Goal: Navigation & Orientation: Find specific page/section

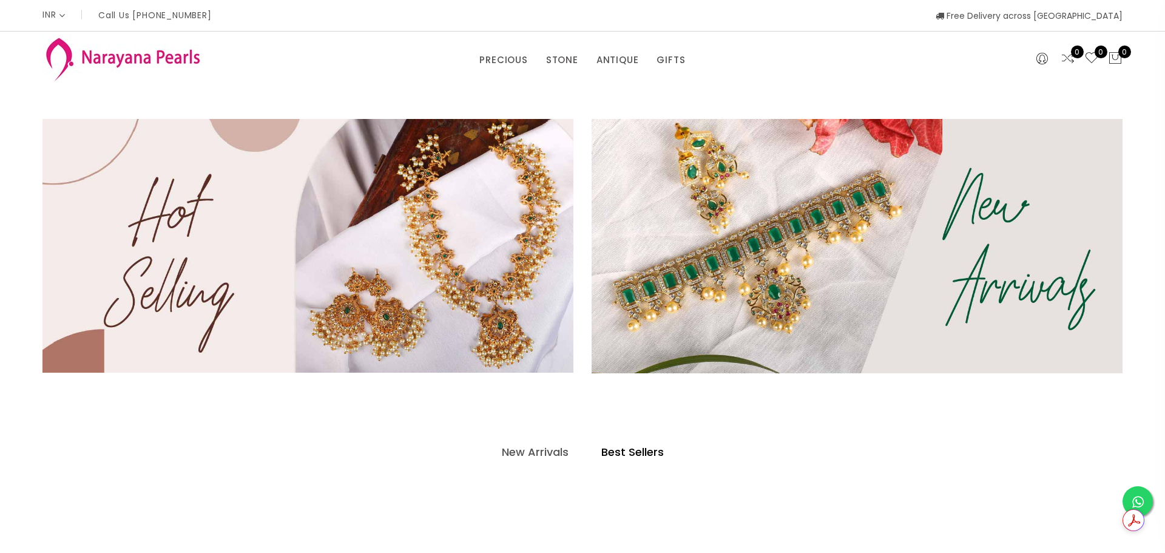
select select "INR"
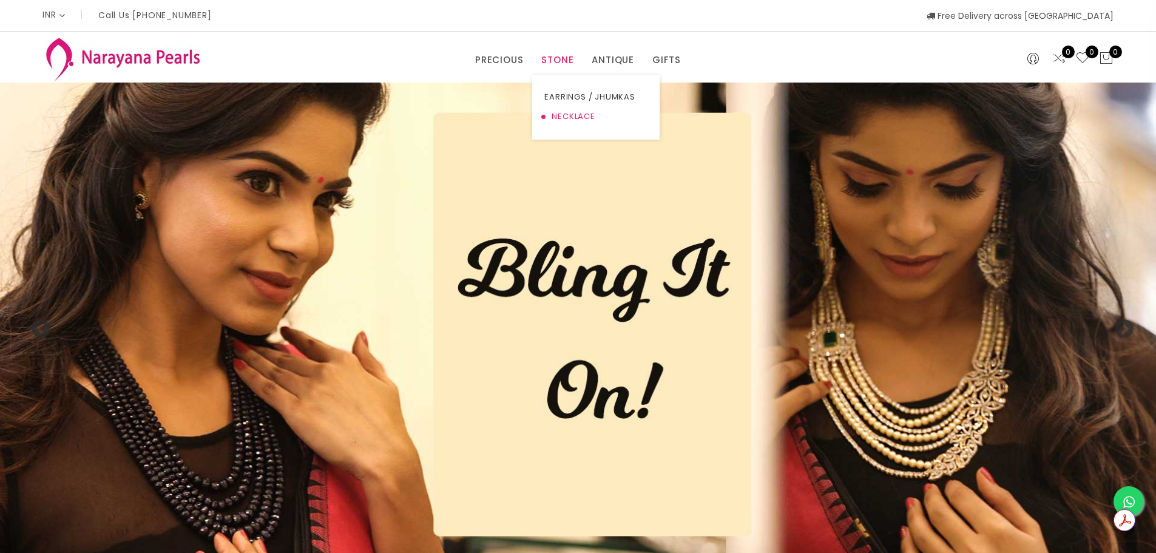
click at [564, 115] on link "NECKLACE" at bounding box center [595, 116] width 103 height 19
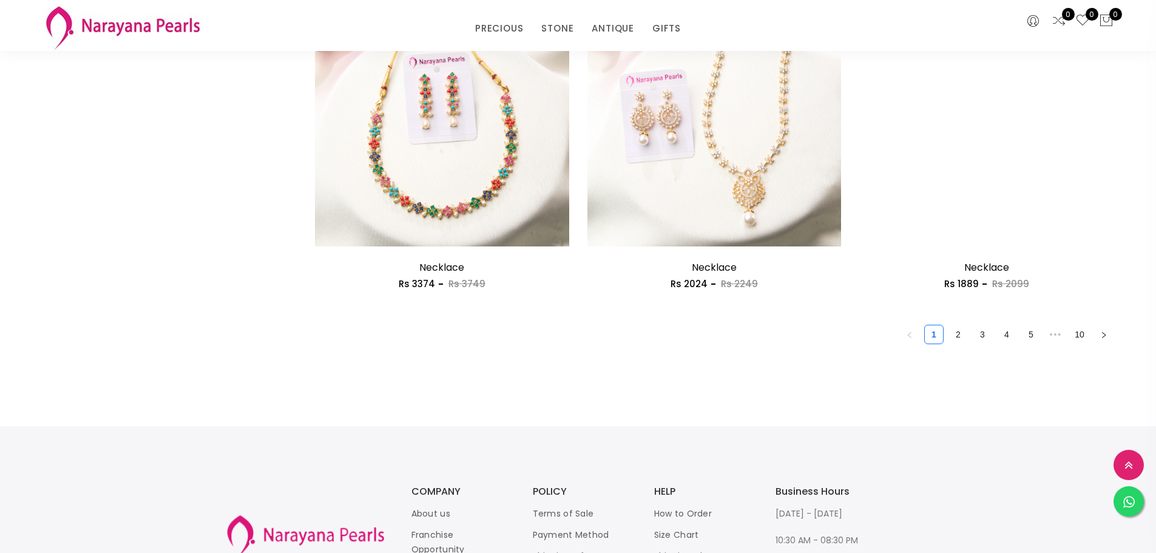
scroll to position [2124, 0]
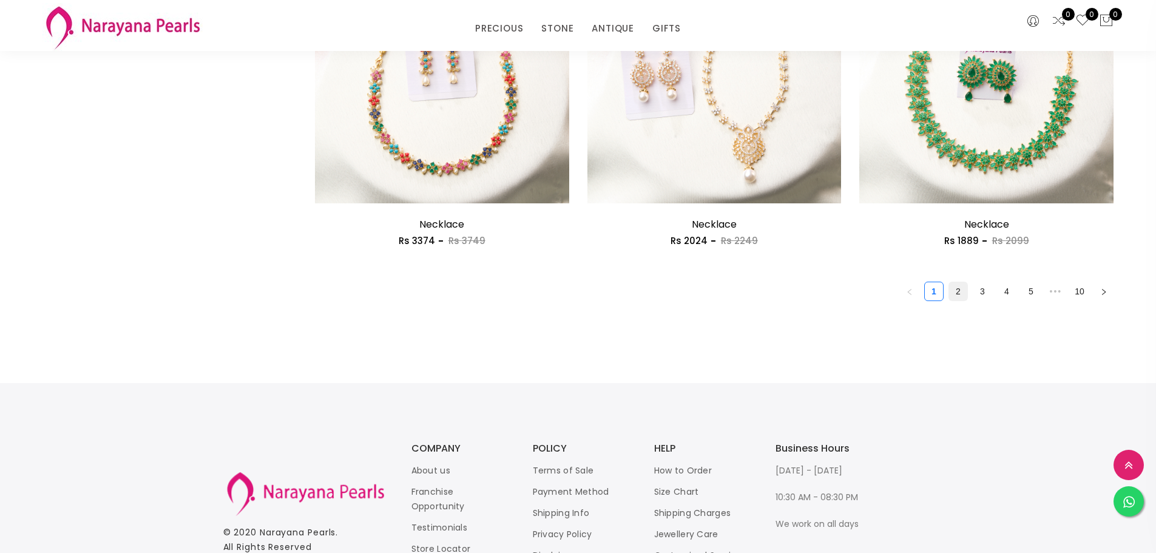
click at [954, 291] on link "2" at bounding box center [958, 291] width 18 height 18
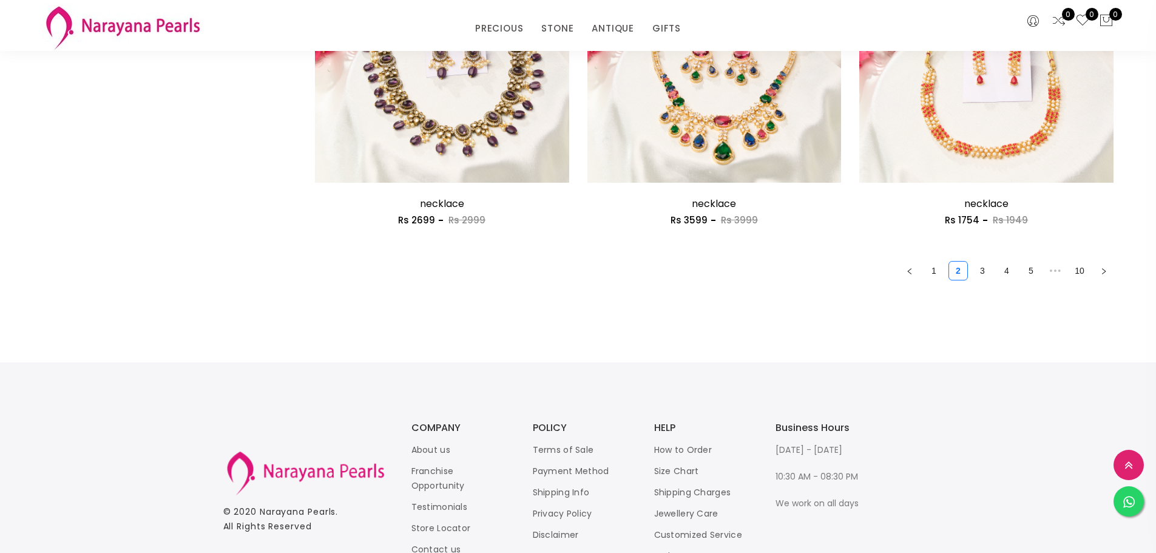
scroll to position [2215, 0]
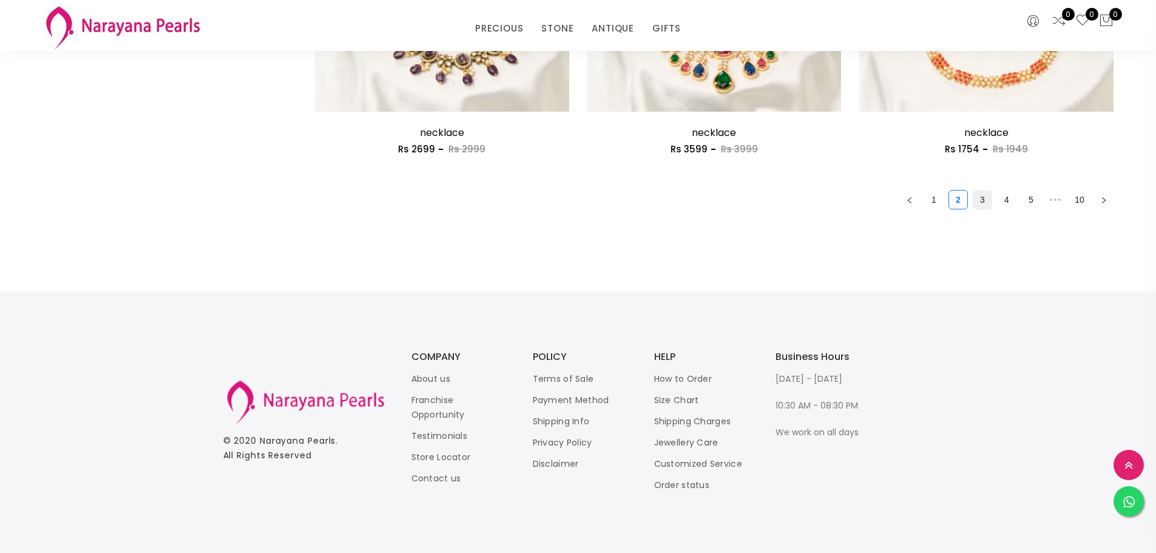
click at [982, 197] on link "3" at bounding box center [982, 200] width 18 height 18
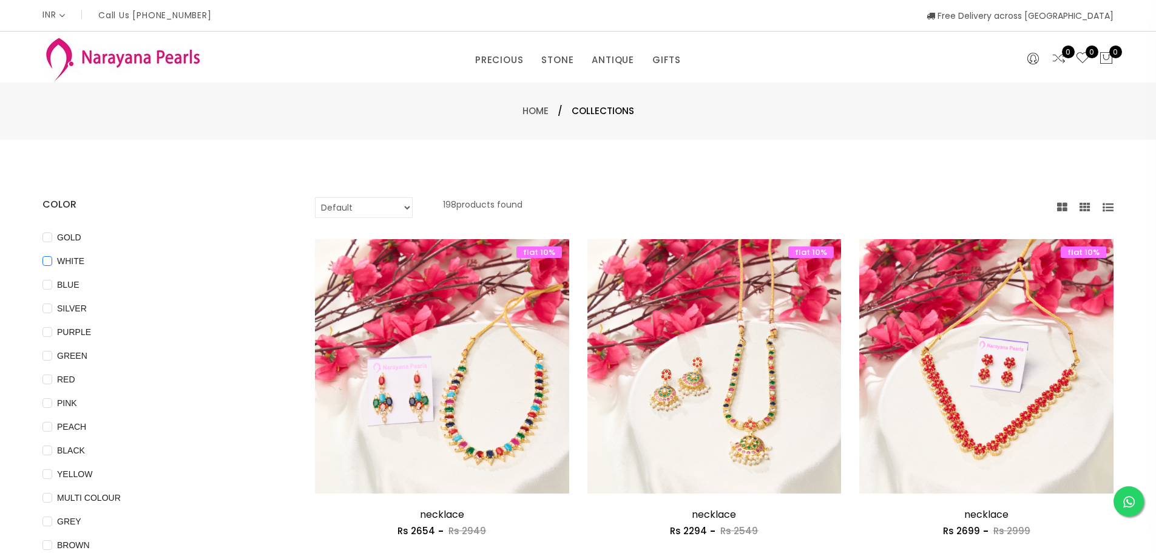
click at [52, 261] on input "WHITE" at bounding box center [47, 269] width 10 height 27
checkbox input "true"
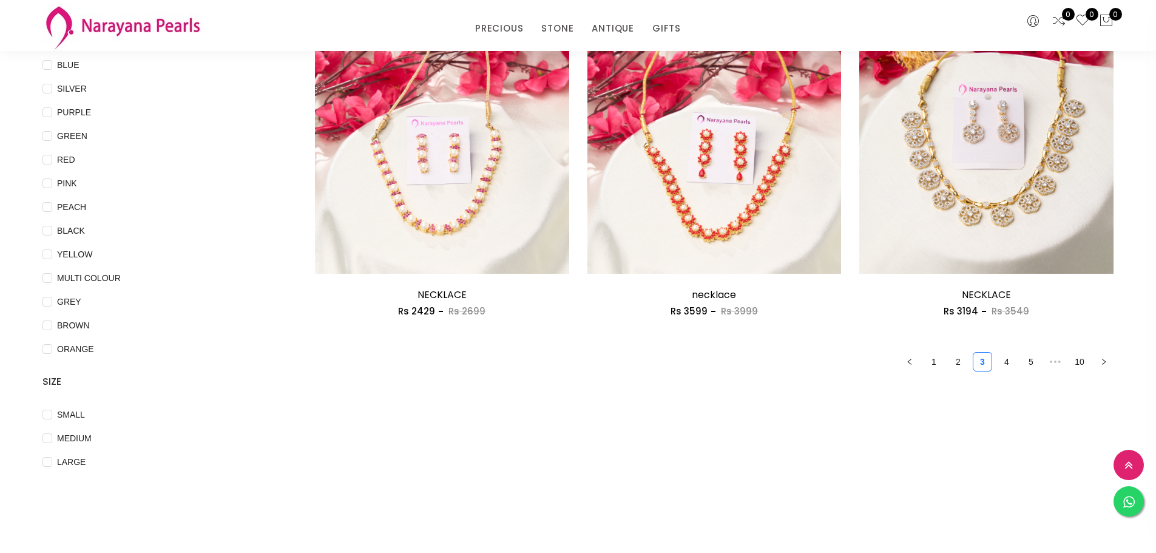
scroll to position [182, 0]
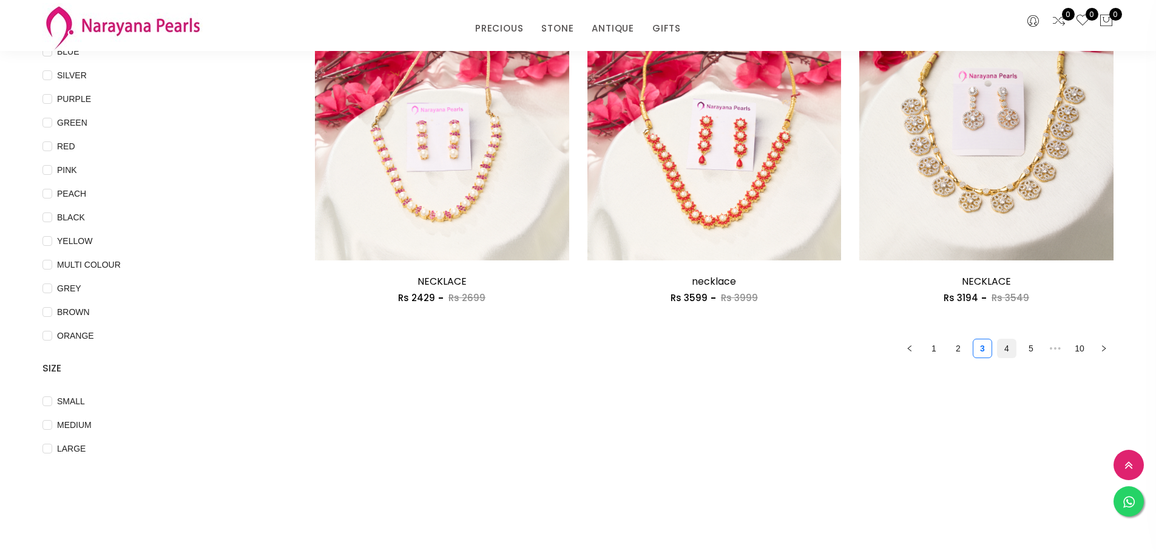
click at [1003, 349] on link "4" at bounding box center [1007, 348] width 18 height 18
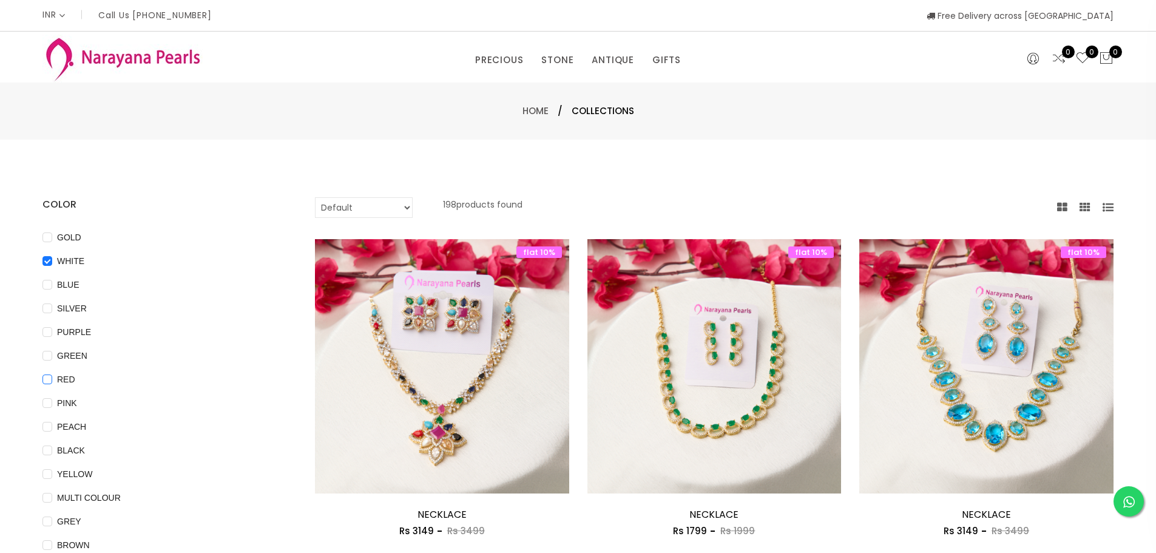
click at [48, 379] on input "RED" at bounding box center [47, 387] width 10 height 27
checkbox input "true"
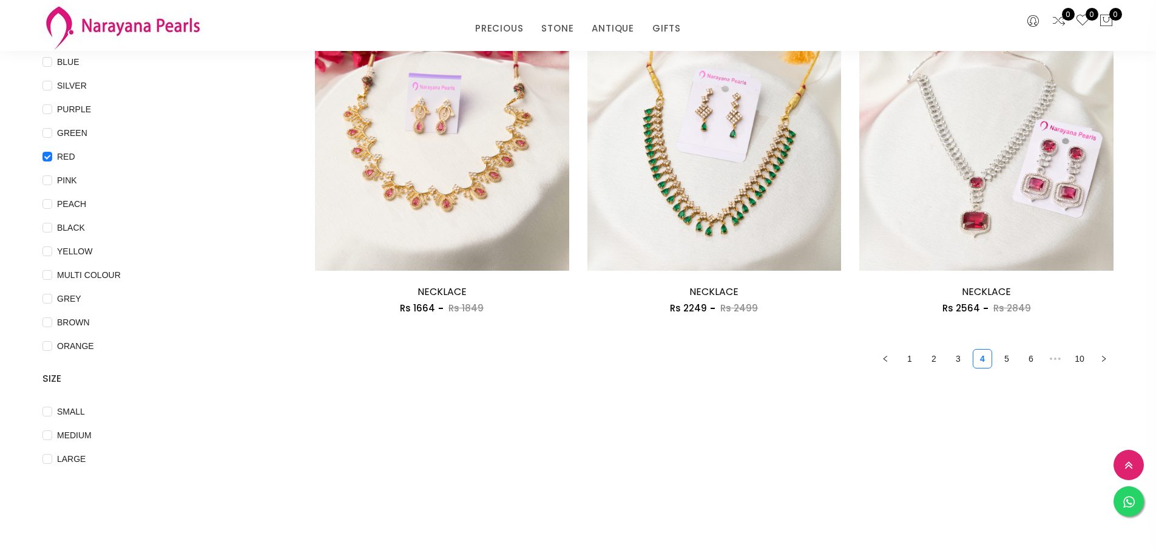
scroll to position [182, 0]
